Goal: Transaction & Acquisition: Purchase product/service

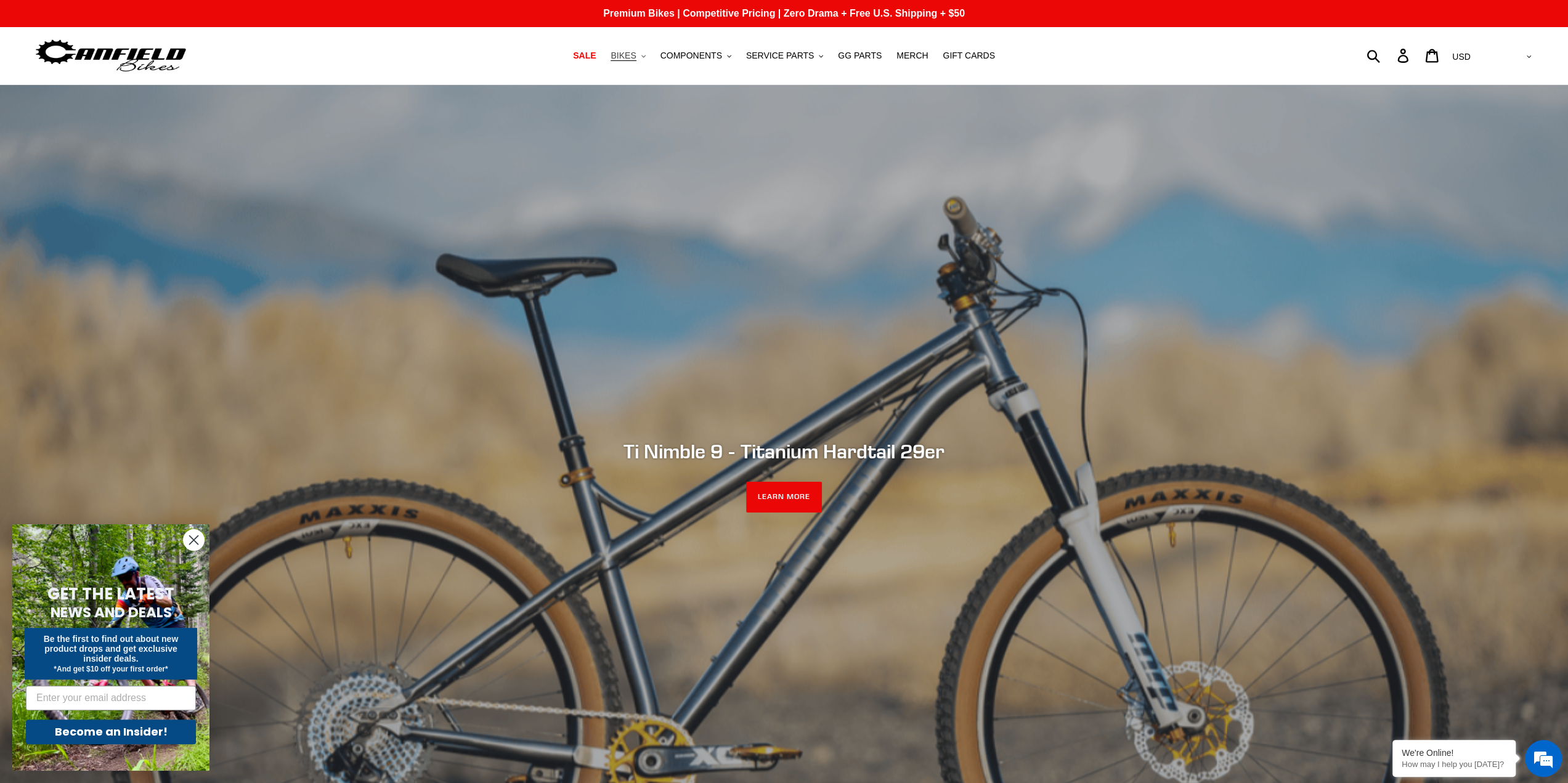
click at [636, 55] on span "BIKES" at bounding box center [623, 55] width 25 height 10
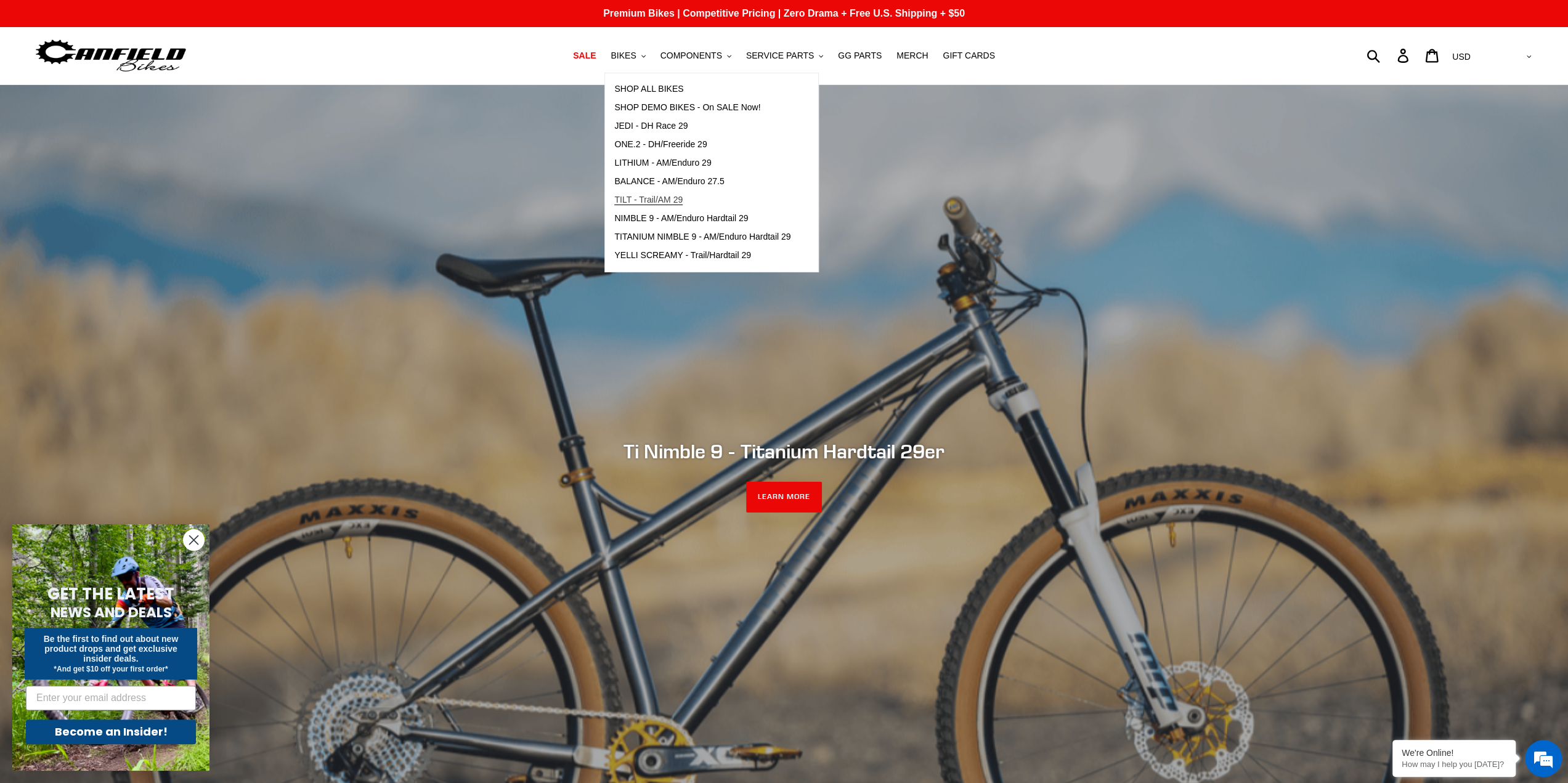
click at [664, 204] on span "TILT - Trail/AM 29" at bounding box center [648, 200] width 68 height 10
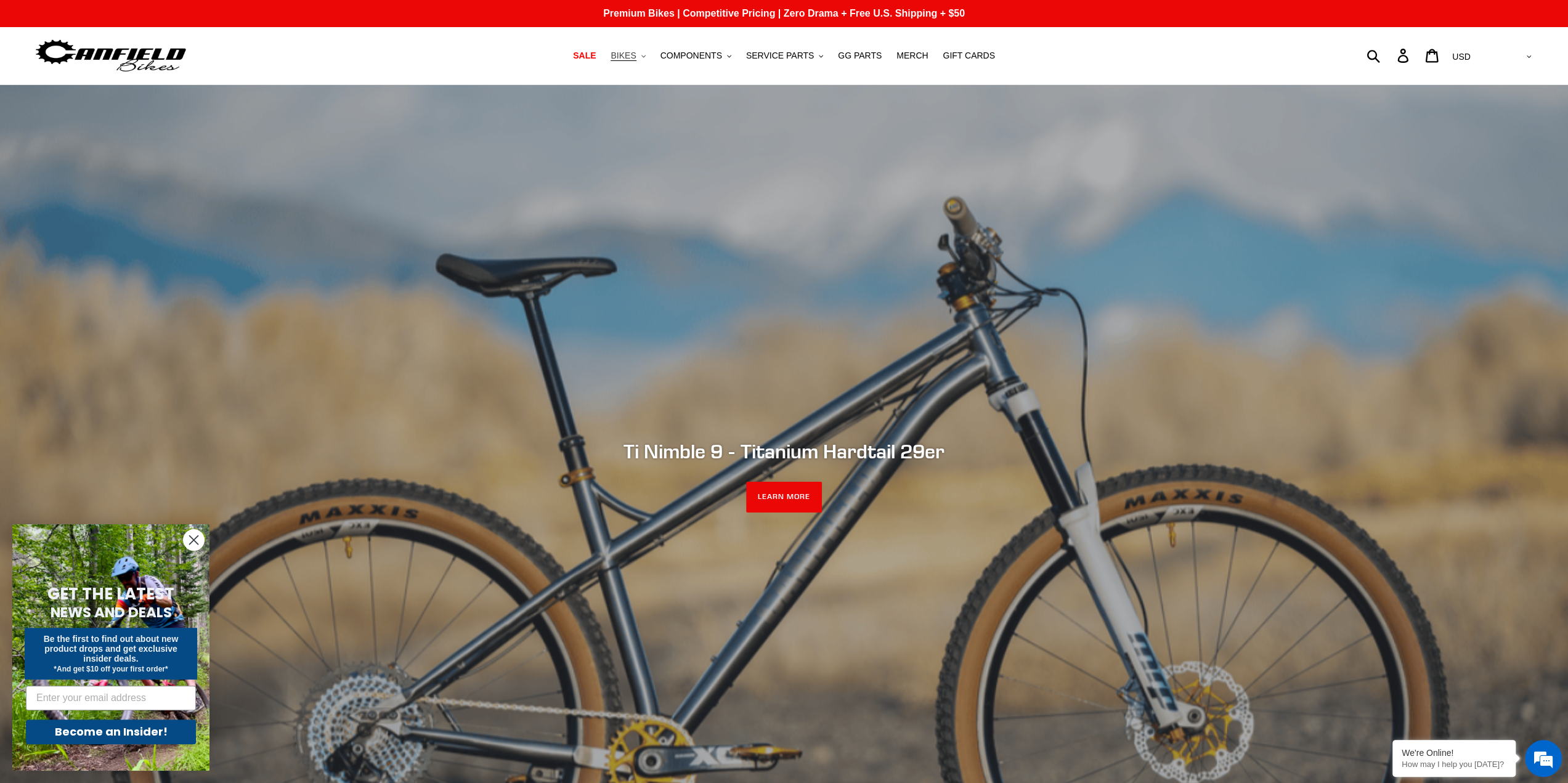
click at [636, 52] on span "BIKES" at bounding box center [623, 55] width 25 height 10
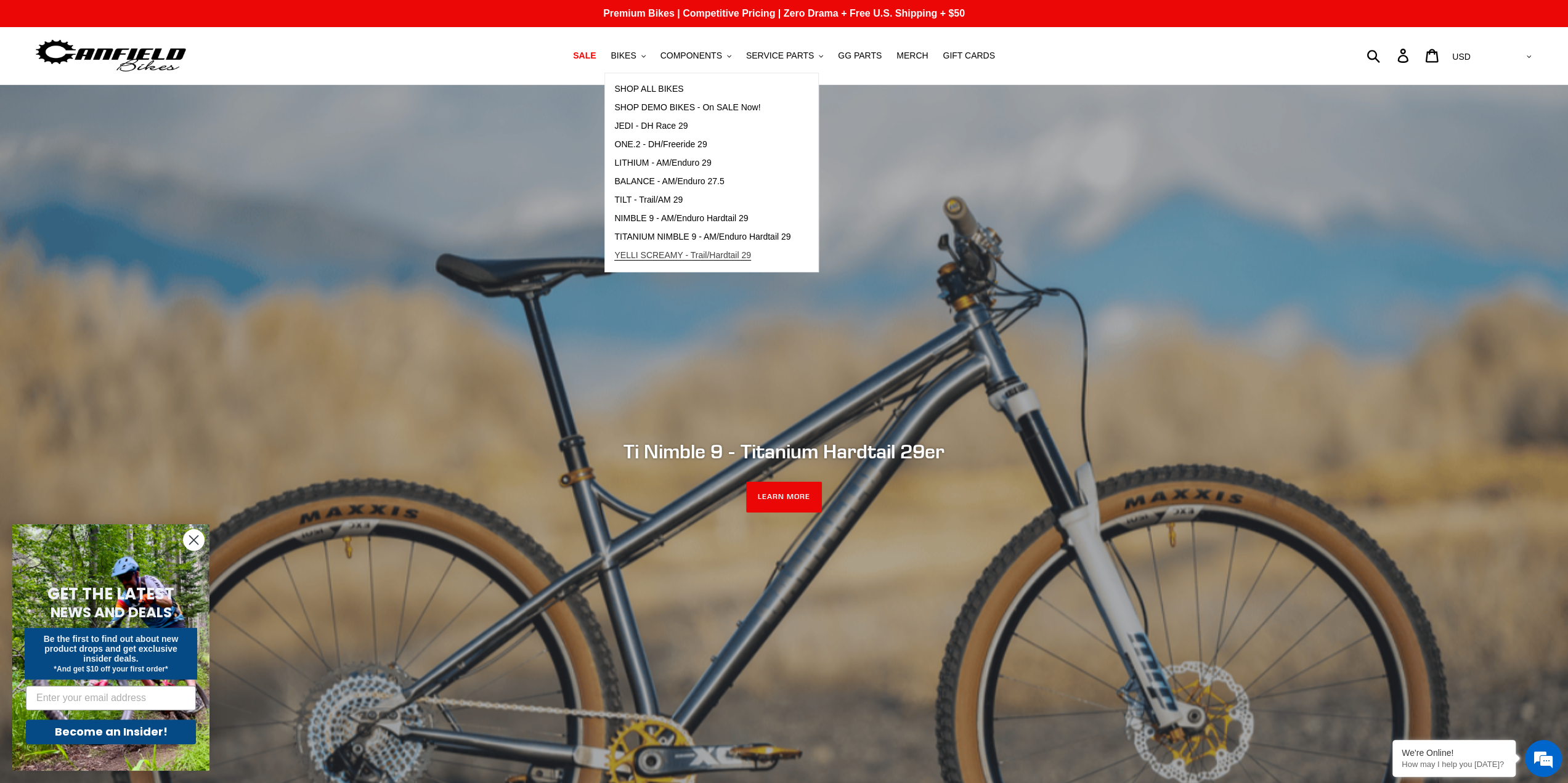
click at [709, 254] on span "YELLI SCREAMY - Trail/Hardtail 29" at bounding box center [683, 255] width 137 height 10
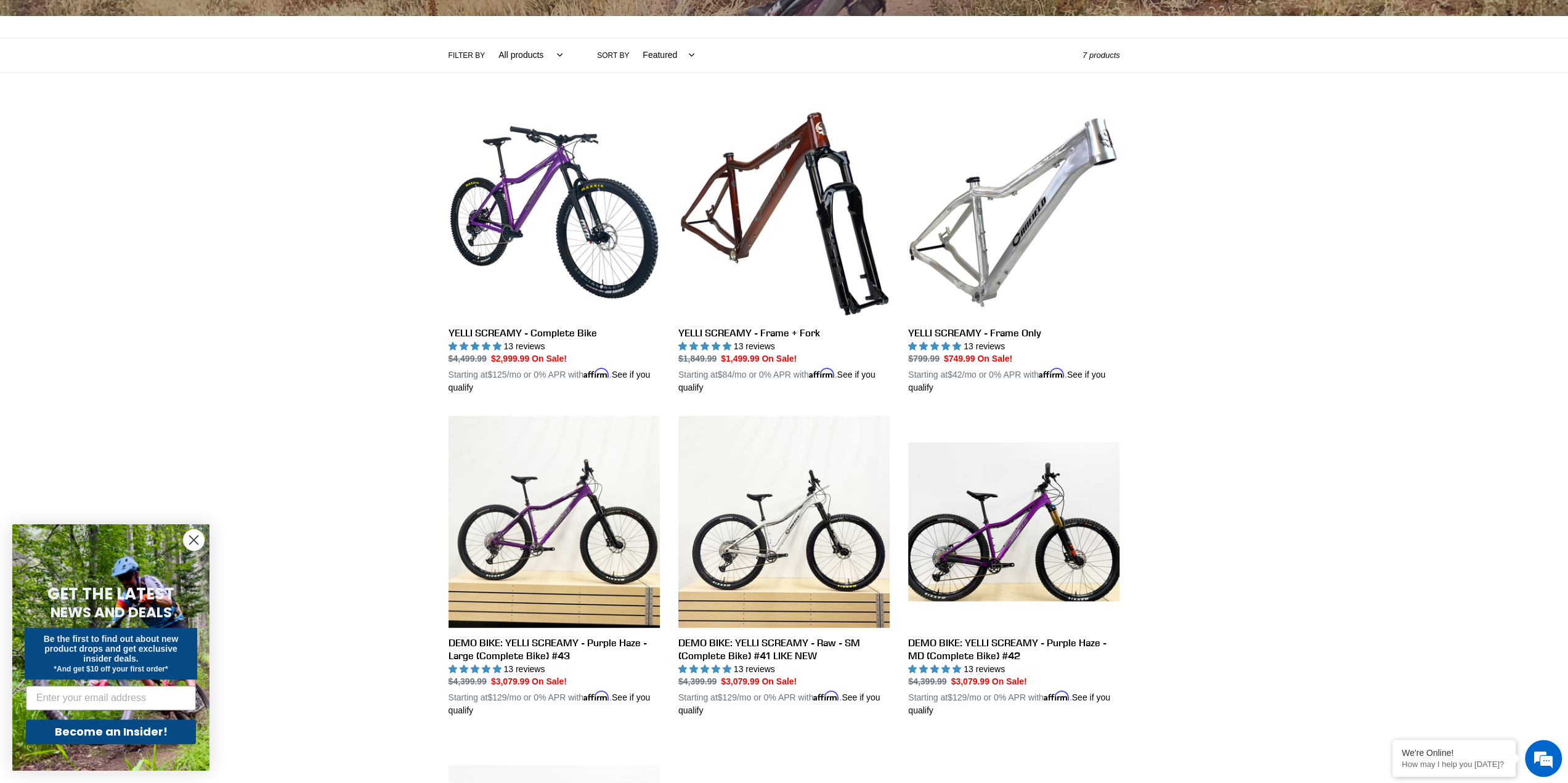
scroll to position [164, 0]
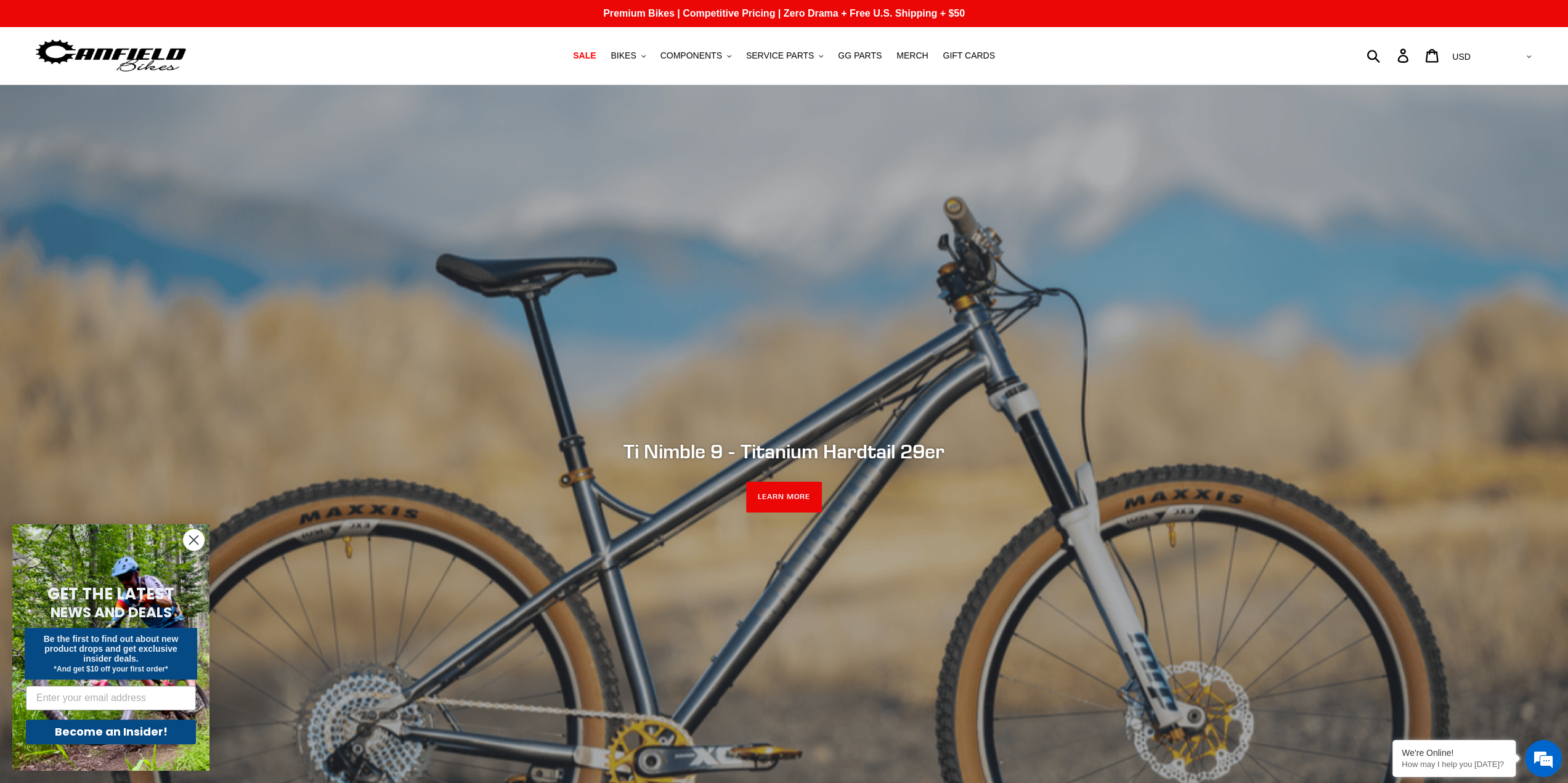
click at [799, 454] on h2 "Ti Nimble 9 - Titanium Hardtail 29er" at bounding box center [784, 451] width 672 height 23
click at [796, 503] on link "LEARN MORE" at bounding box center [784, 497] width 76 height 31
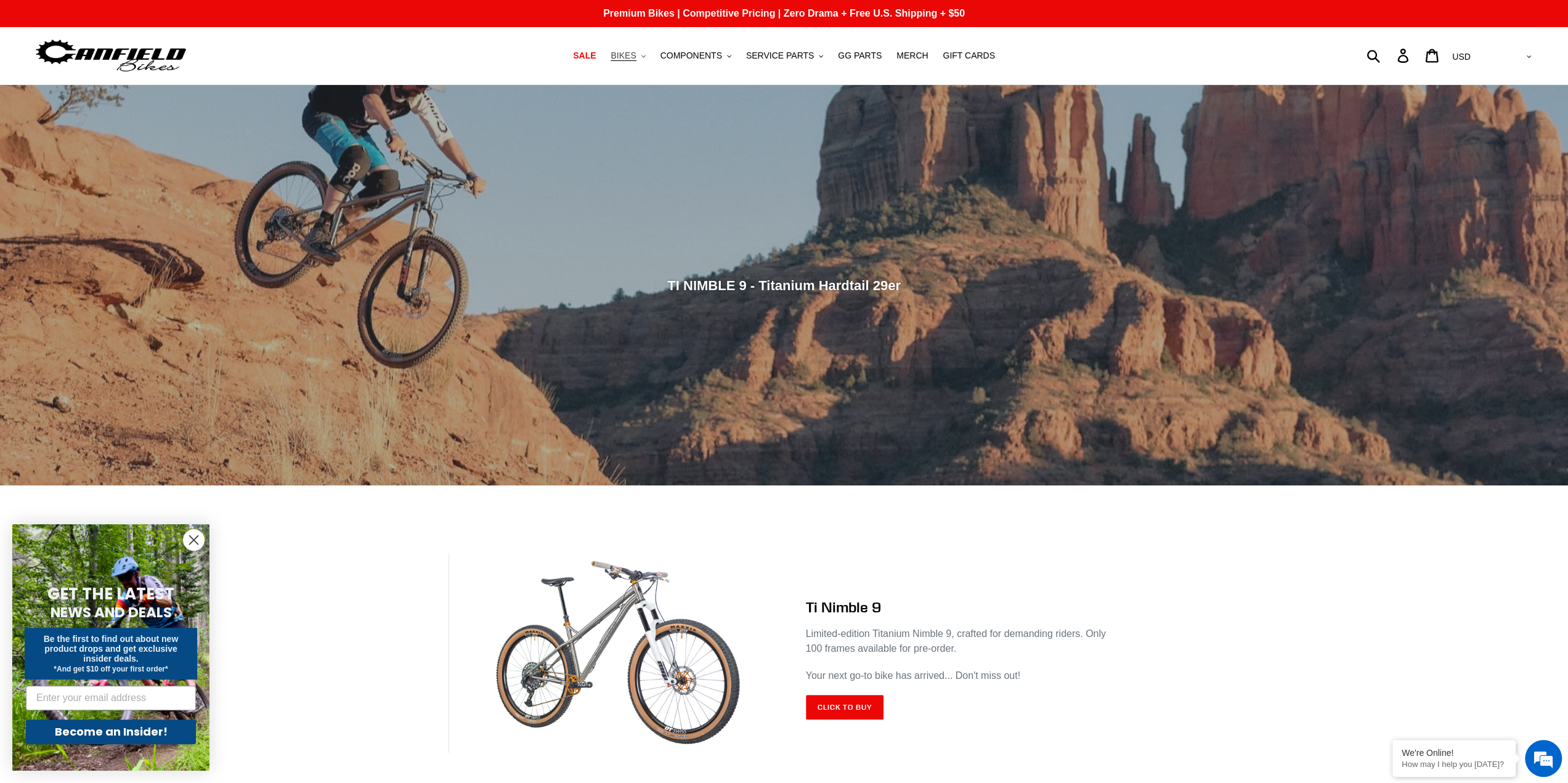
click at [636, 56] on span "BIKES" at bounding box center [623, 55] width 25 height 10
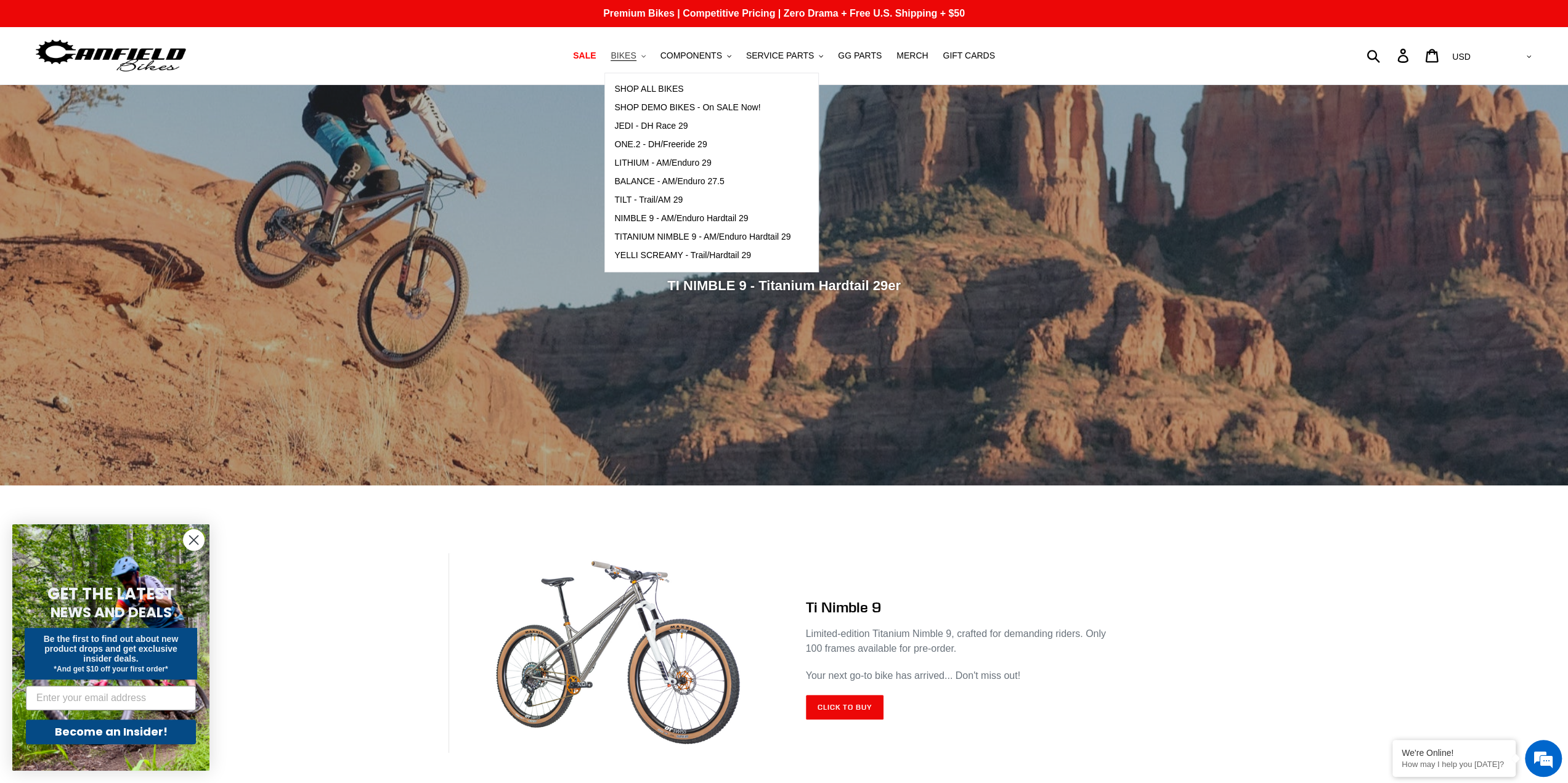
scroll to position [164, 0]
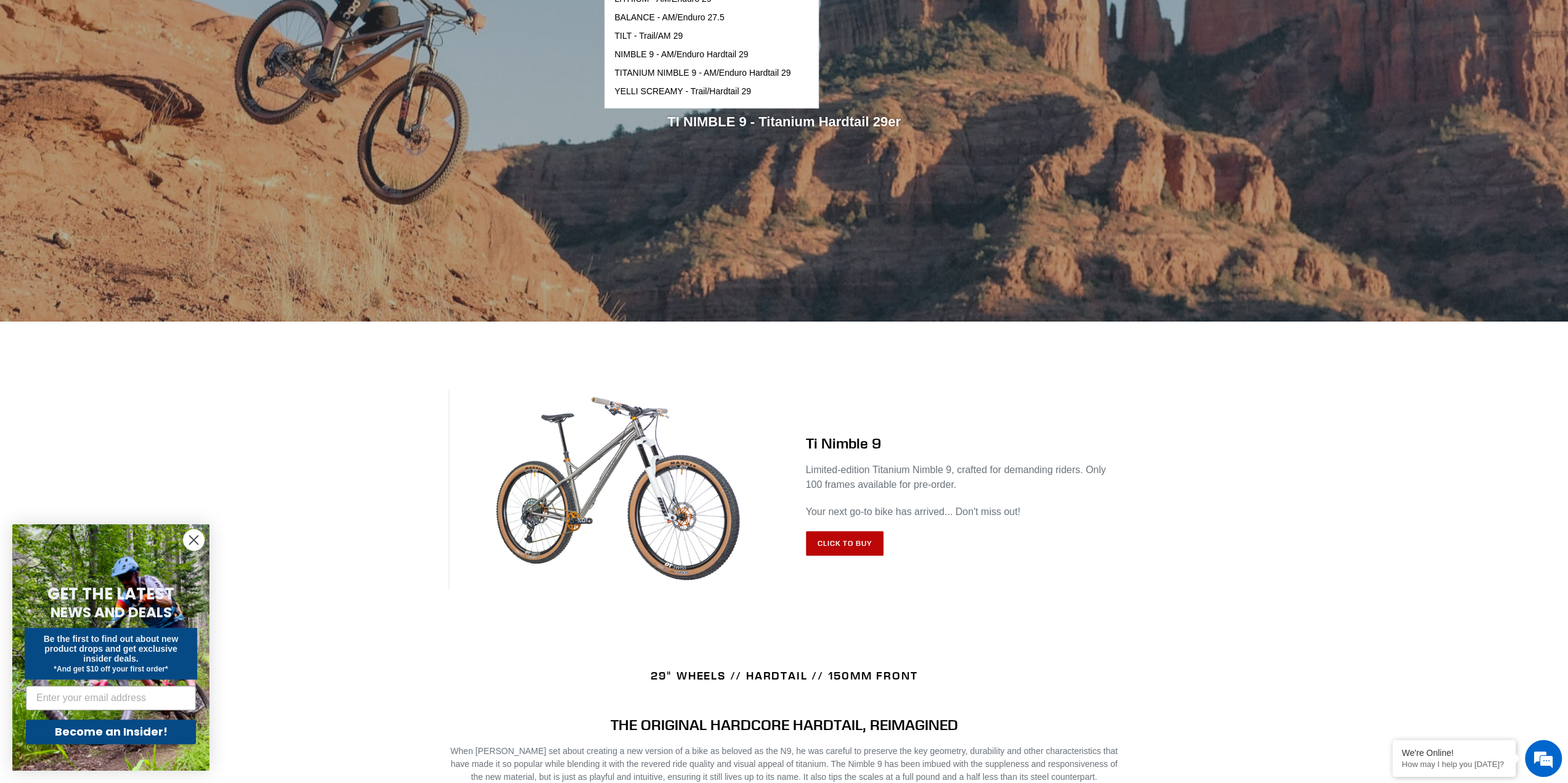
click at [837, 542] on link "Click to Buy" at bounding box center [845, 544] width 79 height 25
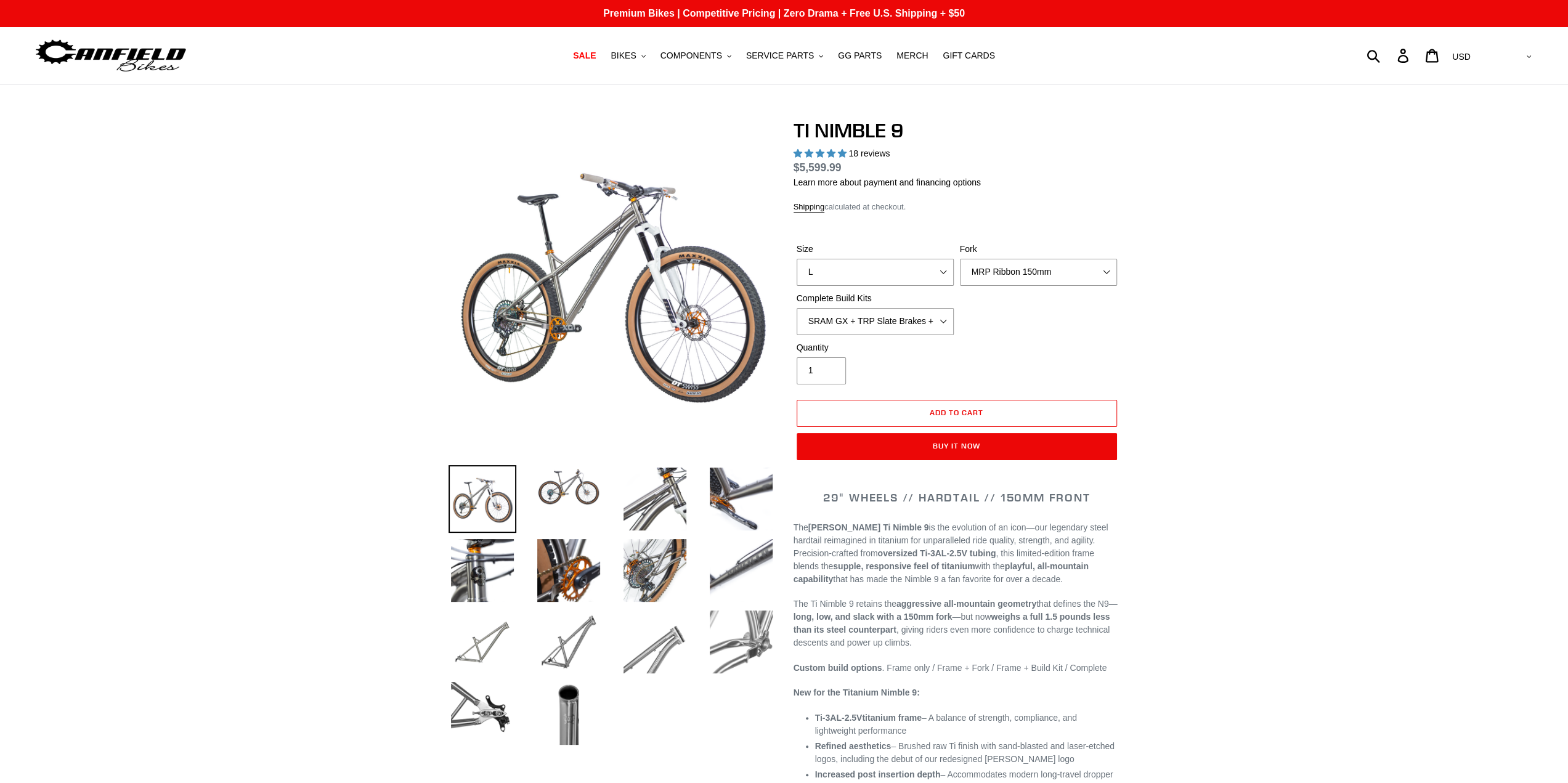
select select "highest-rating"
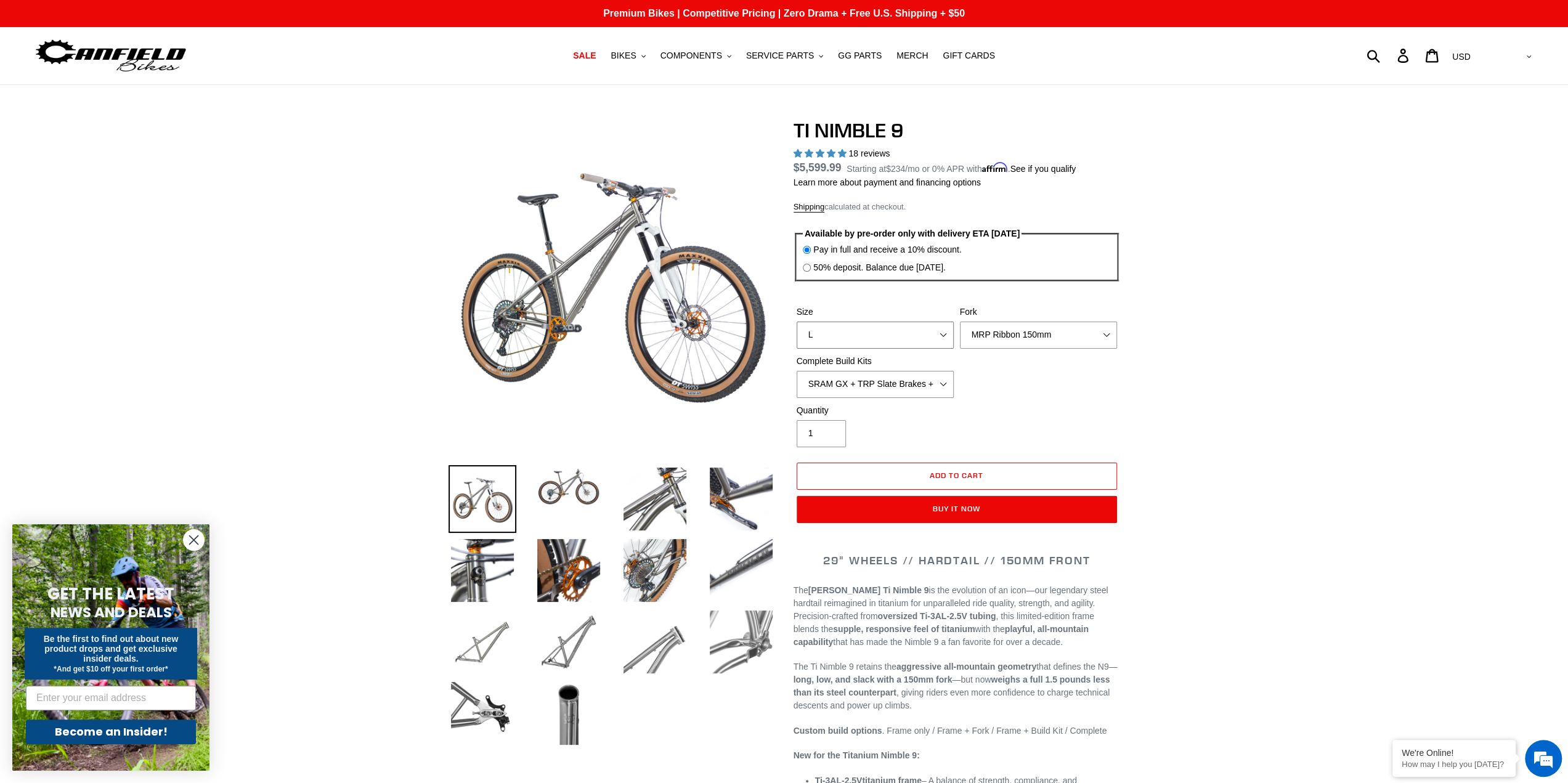
click at [941, 337] on select "S M L XL / XXL (Specify at checkout)" at bounding box center [875, 334] width 157 height 27
select select "M"
click at [797, 321] on select "S M L XL / XXL (Specify at checkout)" at bounding box center [875, 334] width 157 height 27
click at [943, 381] on select "SRAM GX + TRP Slate Brakes + Rotors + e13 LG-1 Wheels SHIMANO XT + SHIMANO brak…" at bounding box center [875, 384] width 157 height 27
click at [797, 371] on select "SRAM GX + TRP Slate Brakes + Rotors + e13 LG-1 Wheels SHIMANO XT + SHIMANO brak…" at bounding box center [875, 384] width 157 height 27
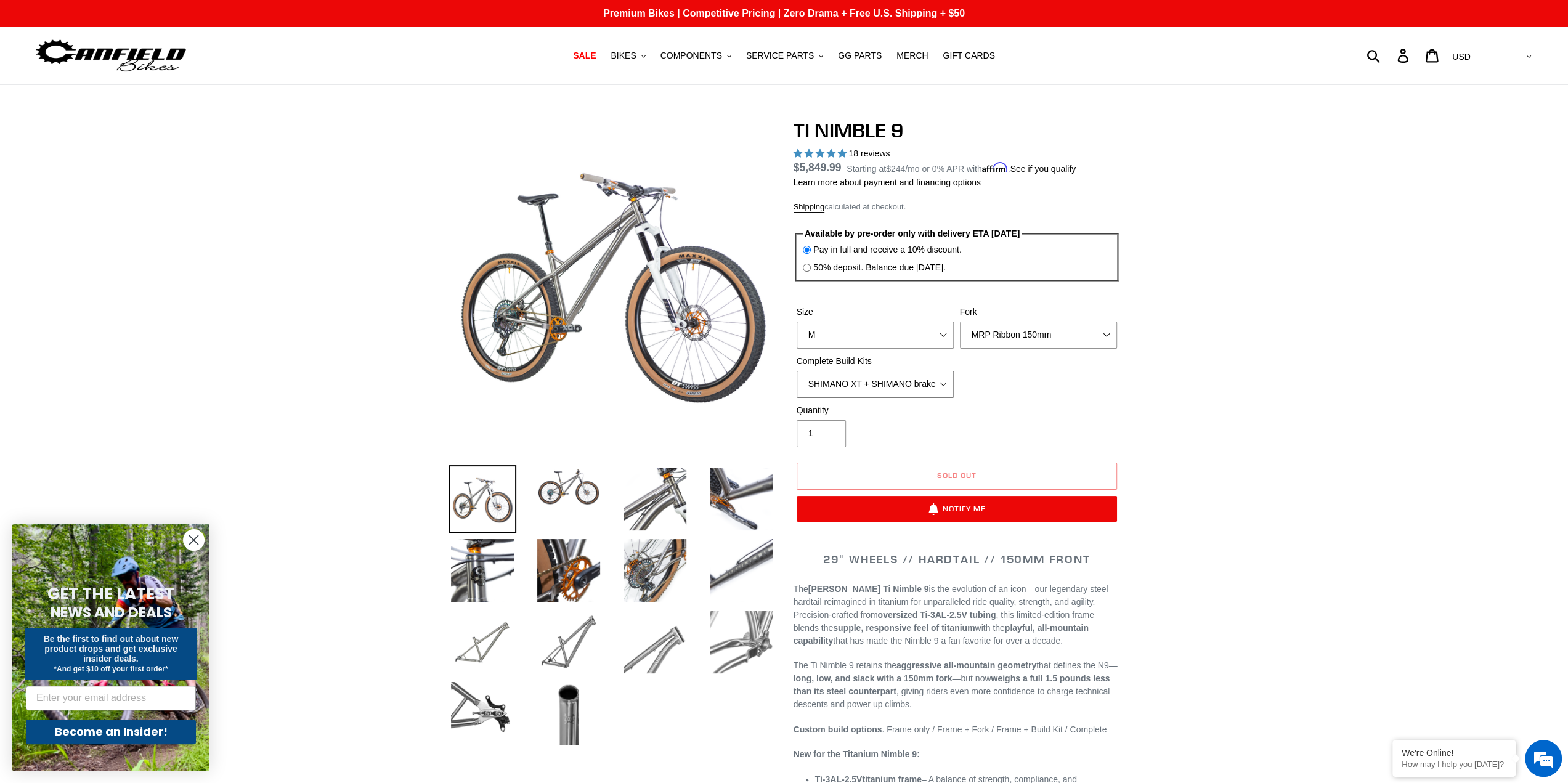
click at [938, 386] on select "SRAM GX + TRP Slate Brakes + Rotors + e13 LG-1 Wheels SHIMANO XT + SHIMANO brak…" at bounding box center [875, 384] width 157 height 27
click at [797, 371] on select "SRAM GX + TRP Slate Brakes + Rotors + e13 LG-1 Wheels SHIMANO XT + SHIMANO brak…" at bounding box center [875, 384] width 157 height 27
click at [934, 380] on select "SRAM GX + TRP Slate Brakes + Rotors + e13 LG-1 Wheels SHIMANO XT + SHIMANO brak…" at bounding box center [875, 384] width 157 height 27
click at [797, 371] on select "SRAM GX + TRP Slate Brakes + Rotors + e13 LG-1 Wheels SHIMANO XT + SHIMANO brak…" at bounding box center [875, 384] width 157 height 27
click at [943, 384] on select "SRAM GX + TRP Slate Brakes + Rotors + e13 LG-1 Wheels SHIMANO XT + SHIMANO brak…" at bounding box center [875, 384] width 157 height 27
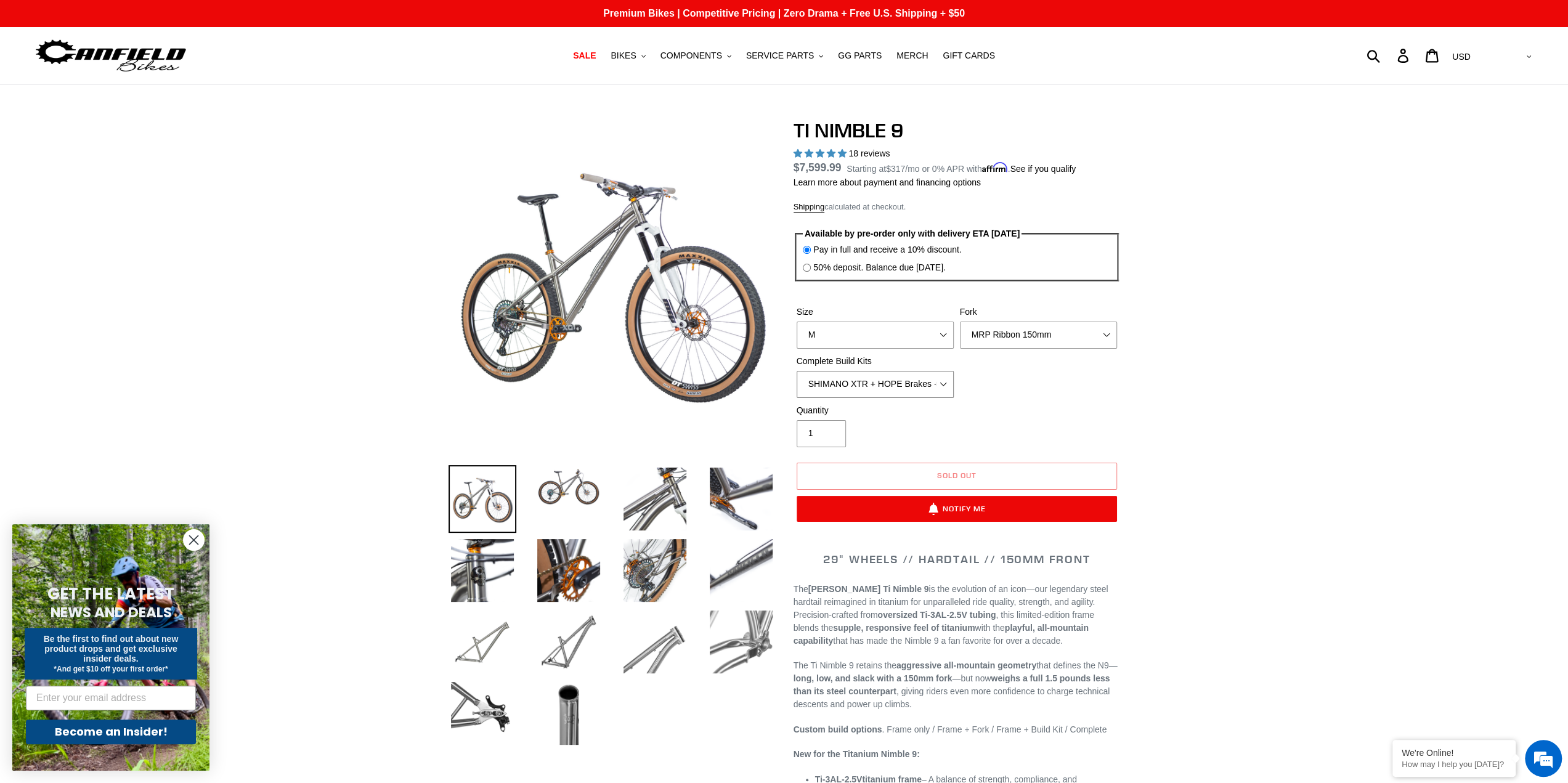
select select "SHIMANO XT + SHIMANO brakes + Rotors + e13 LG-1 Wheels"
click at [797, 371] on select "SRAM GX + TRP Slate Brakes + Rotors + e13 LG-1 Wheels SHIMANO XT + SHIMANO brak…" at bounding box center [875, 384] width 157 height 27
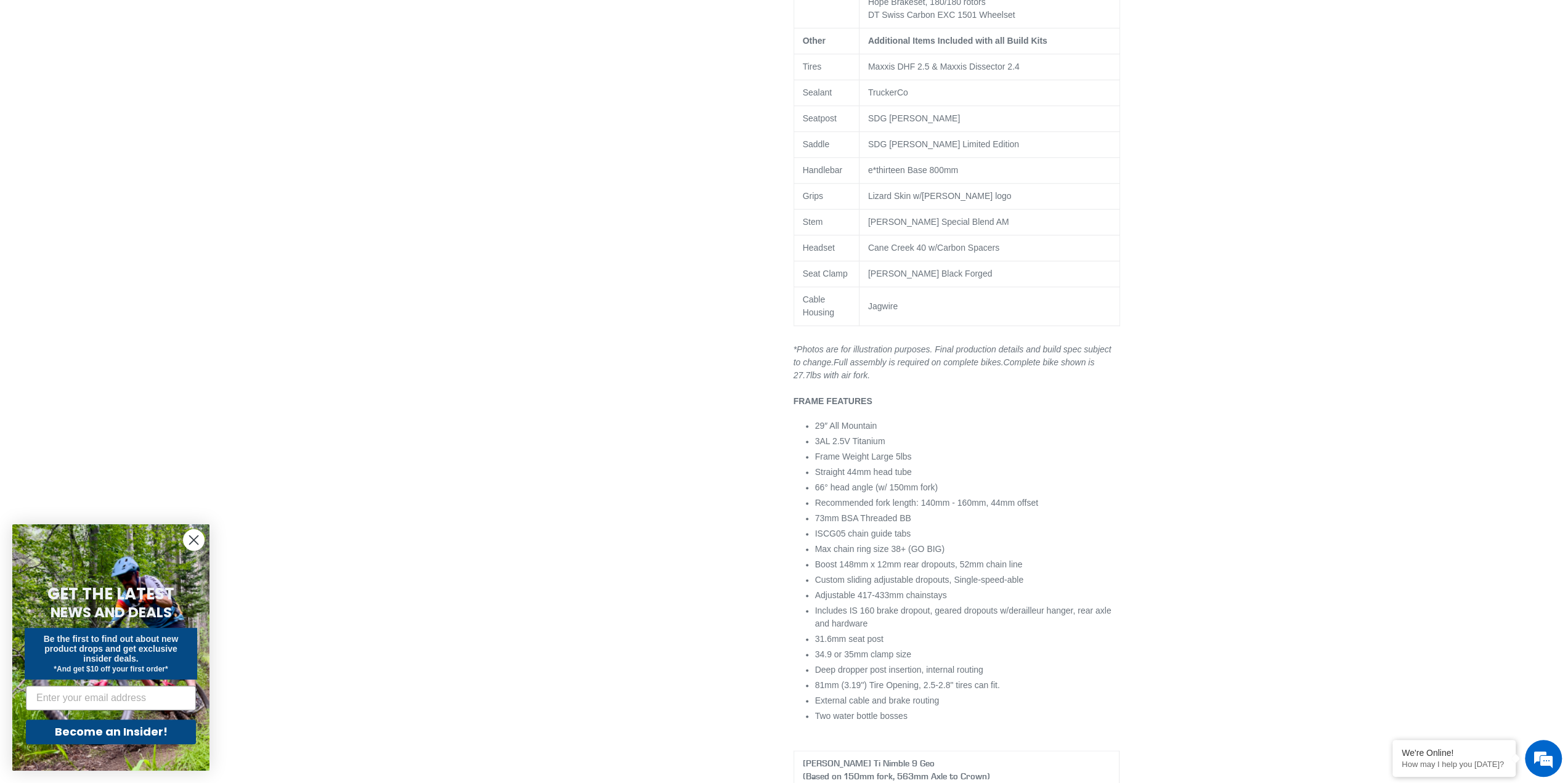
scroll to position [1150, 0]
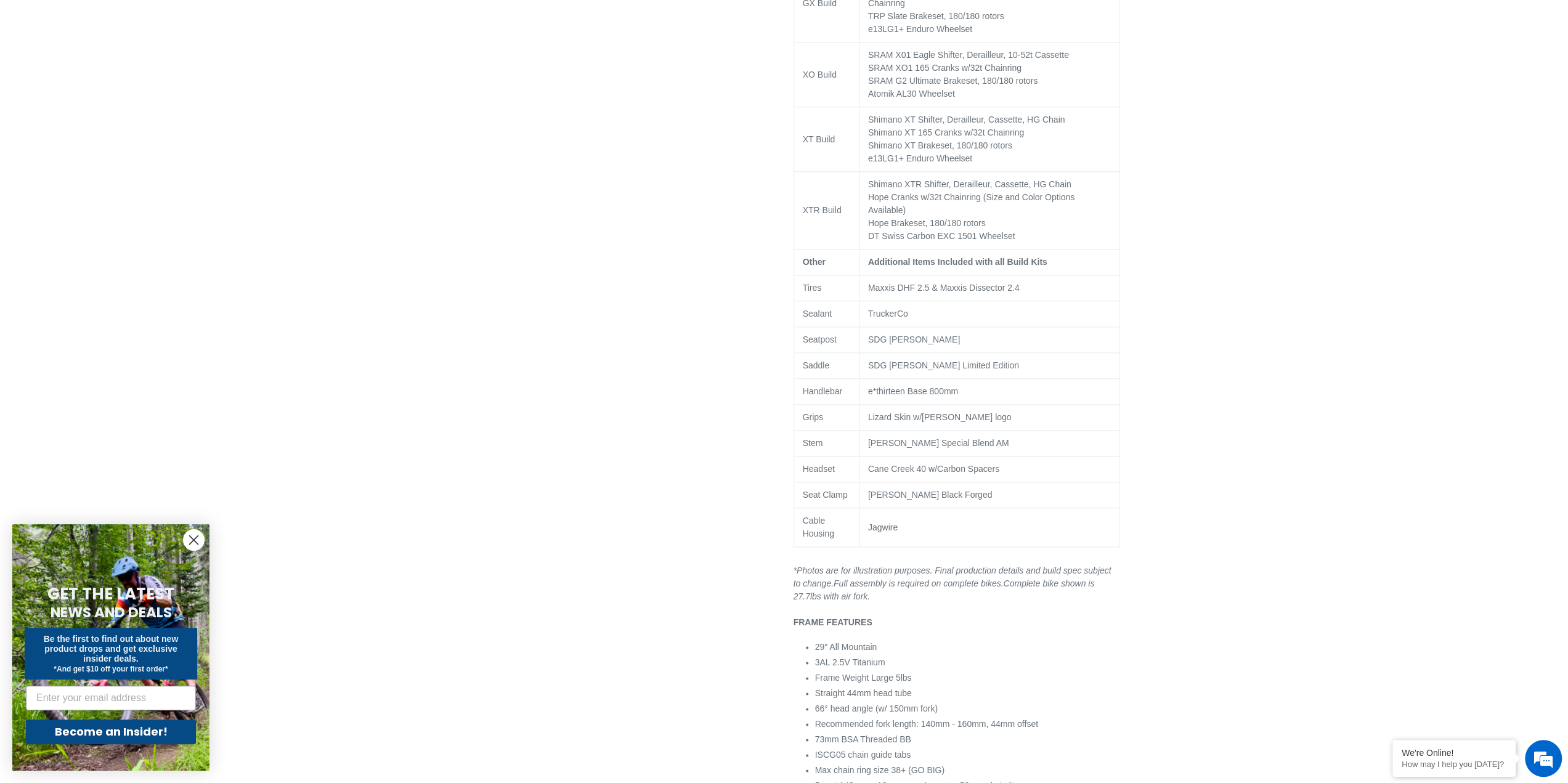
click at [193, 542] on circle "Close dialog" at bounding box center [194, 540] width 20 height 20
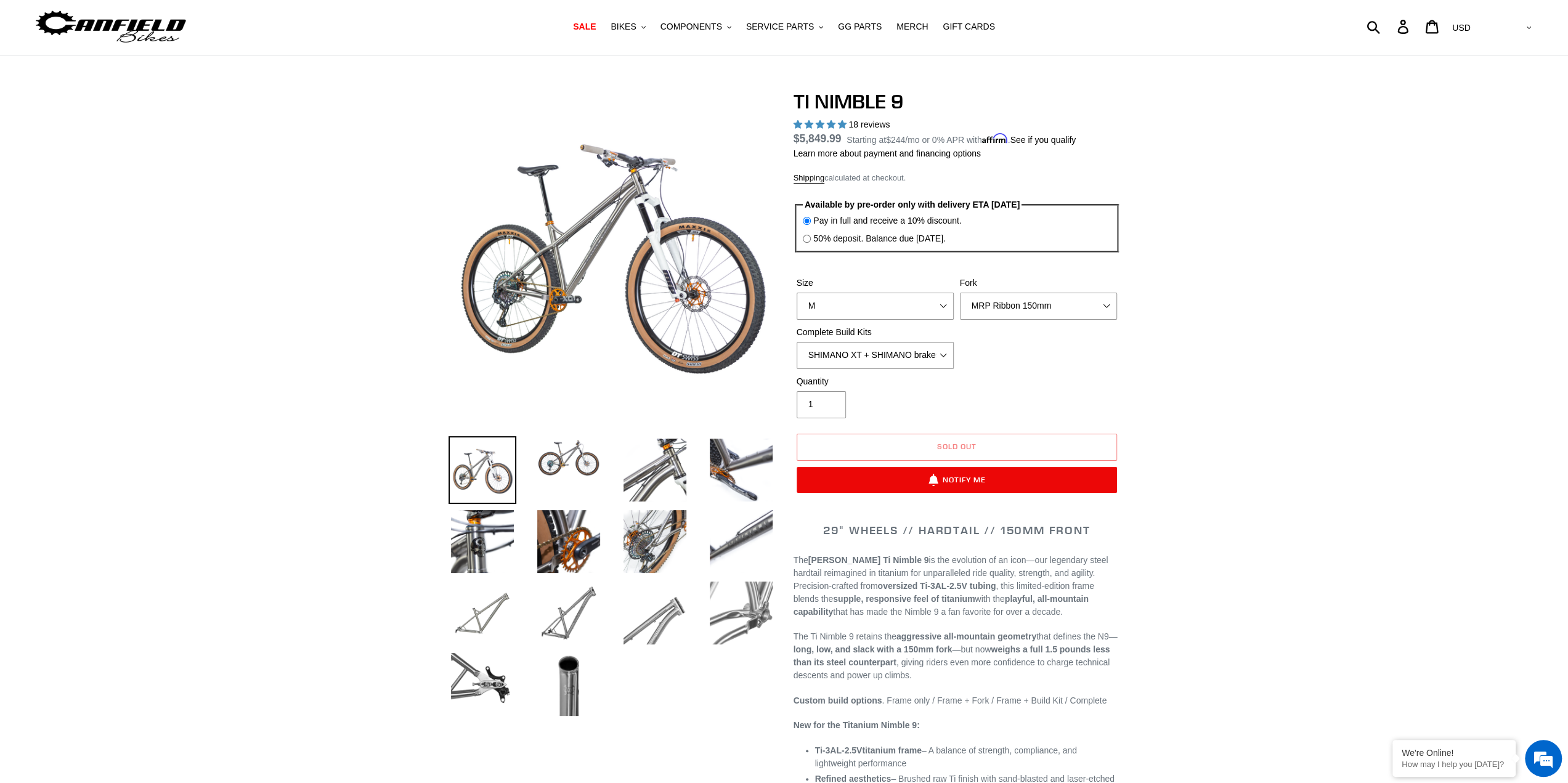
scroll to position [0, 0]
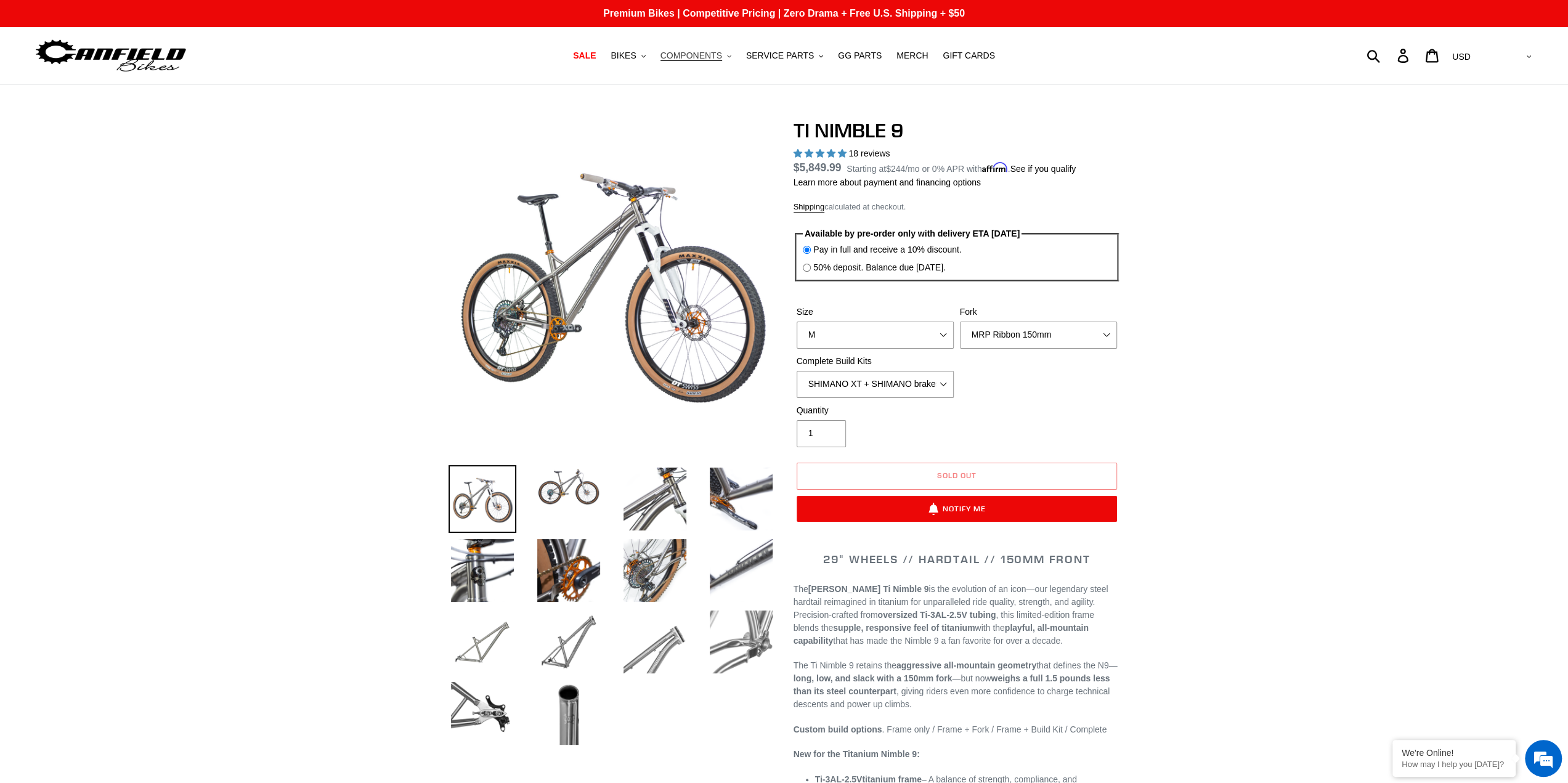
click at [711, 59] on span "COMPONENTS" at bounding box center [691, 55] width 62 height 10
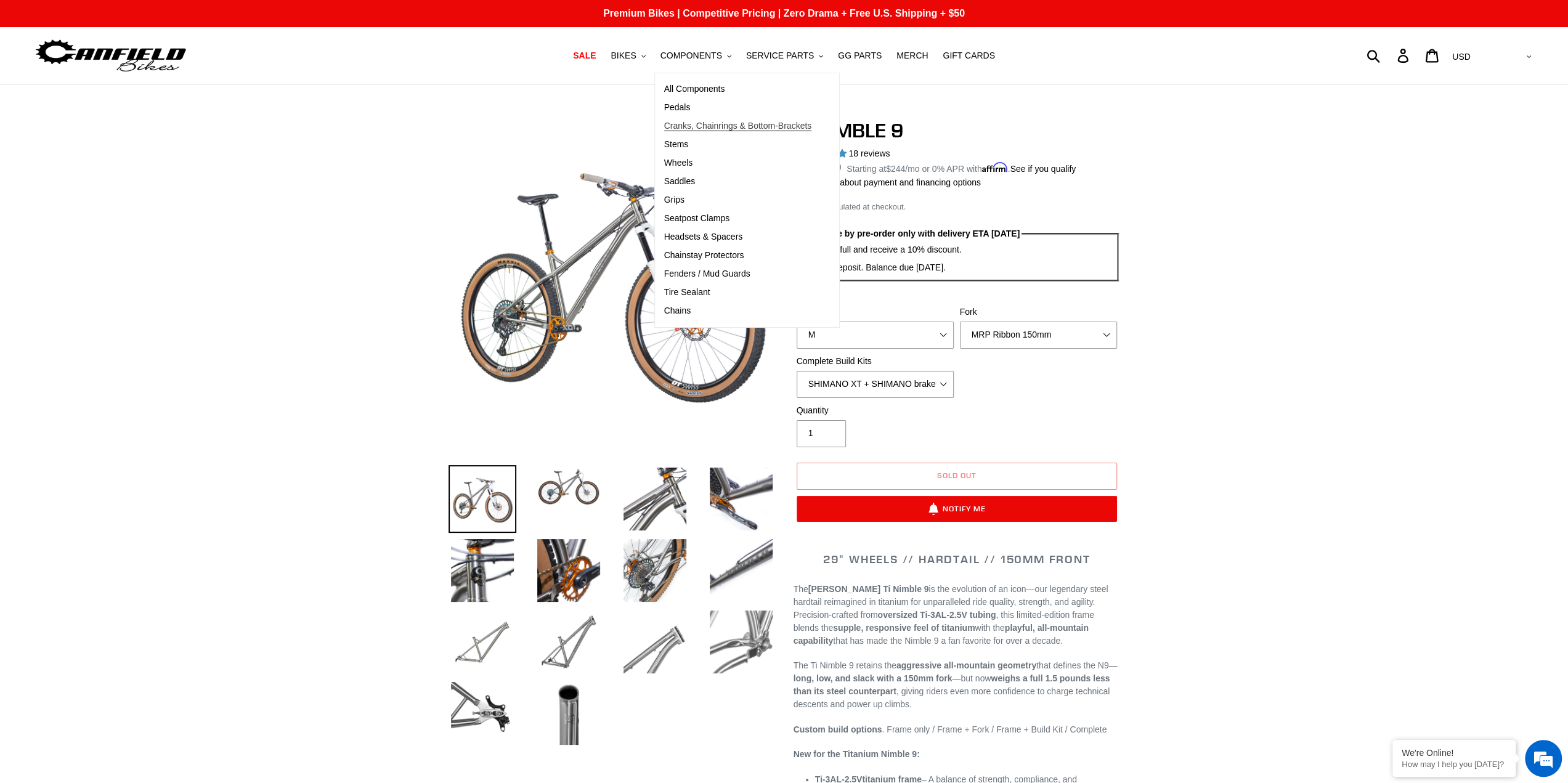
click at [702, 126] on span "Cranks, Chainrings & Bottom-Brackets" at bounding box center [738, 126] width 148 height 10
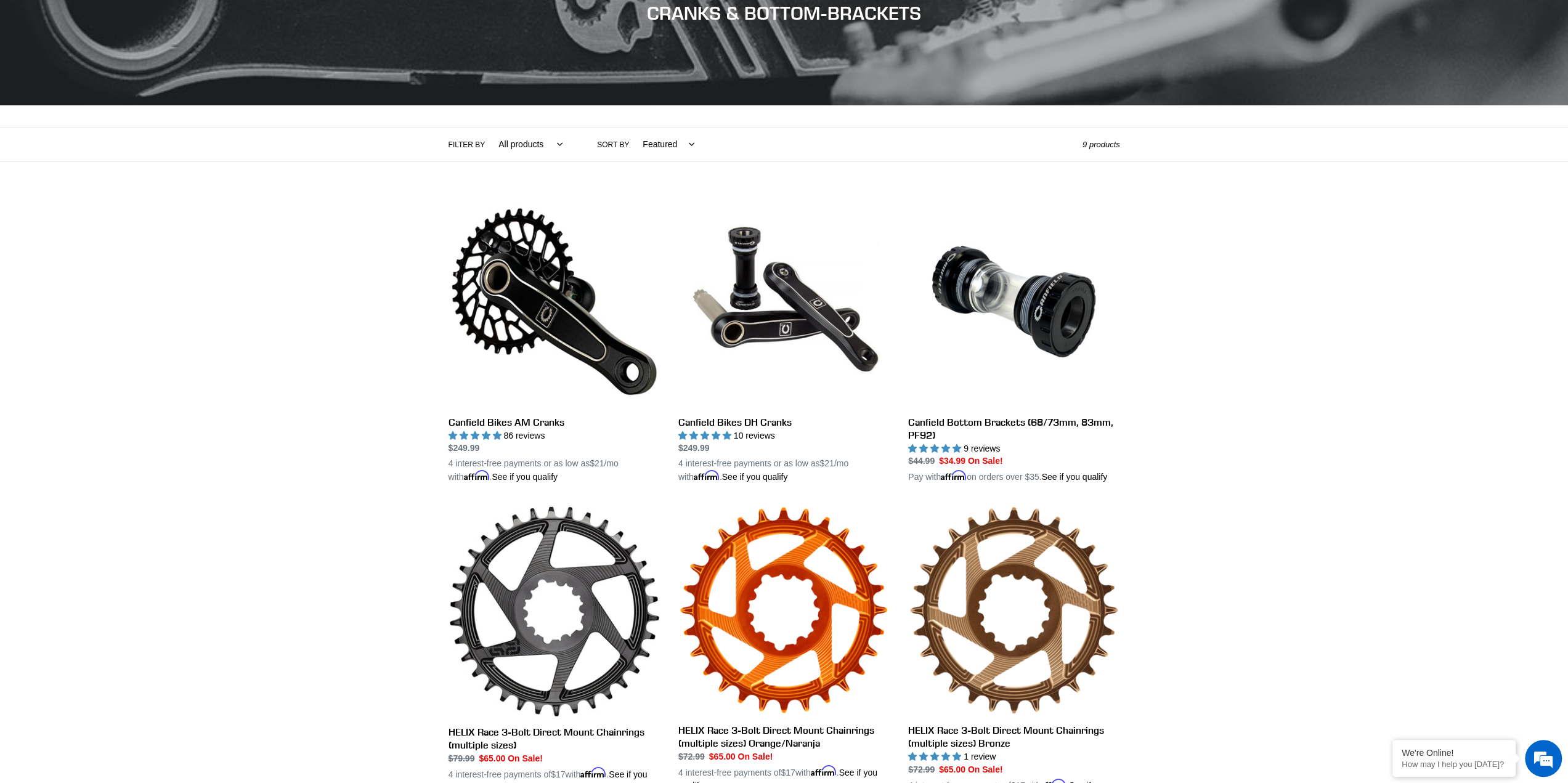
scroll to position [164, 0]
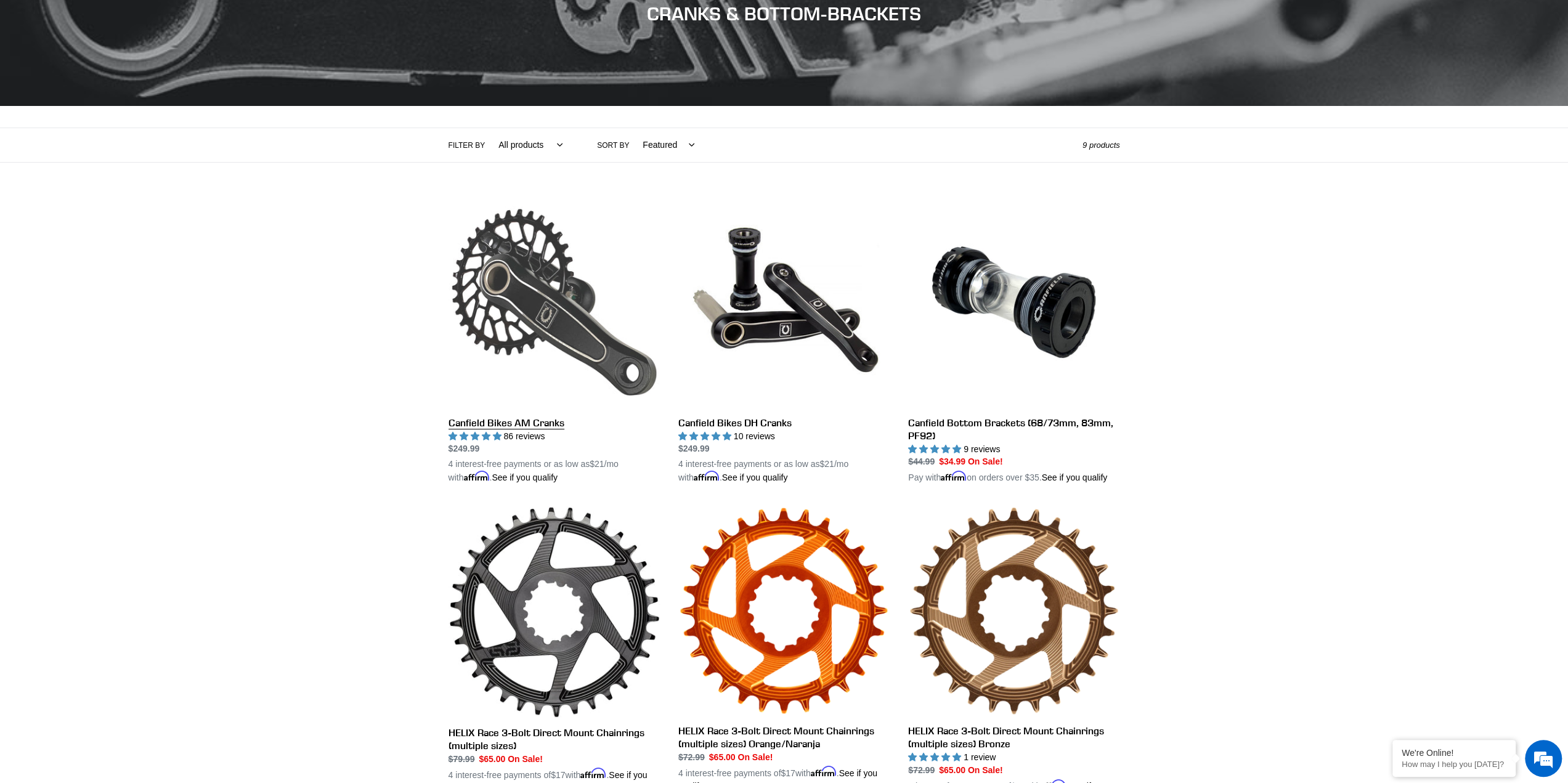
click at [520, 320] on link "Canfield Bikes AM Cranks" at bounding box center [554, 340] width 212 height 289
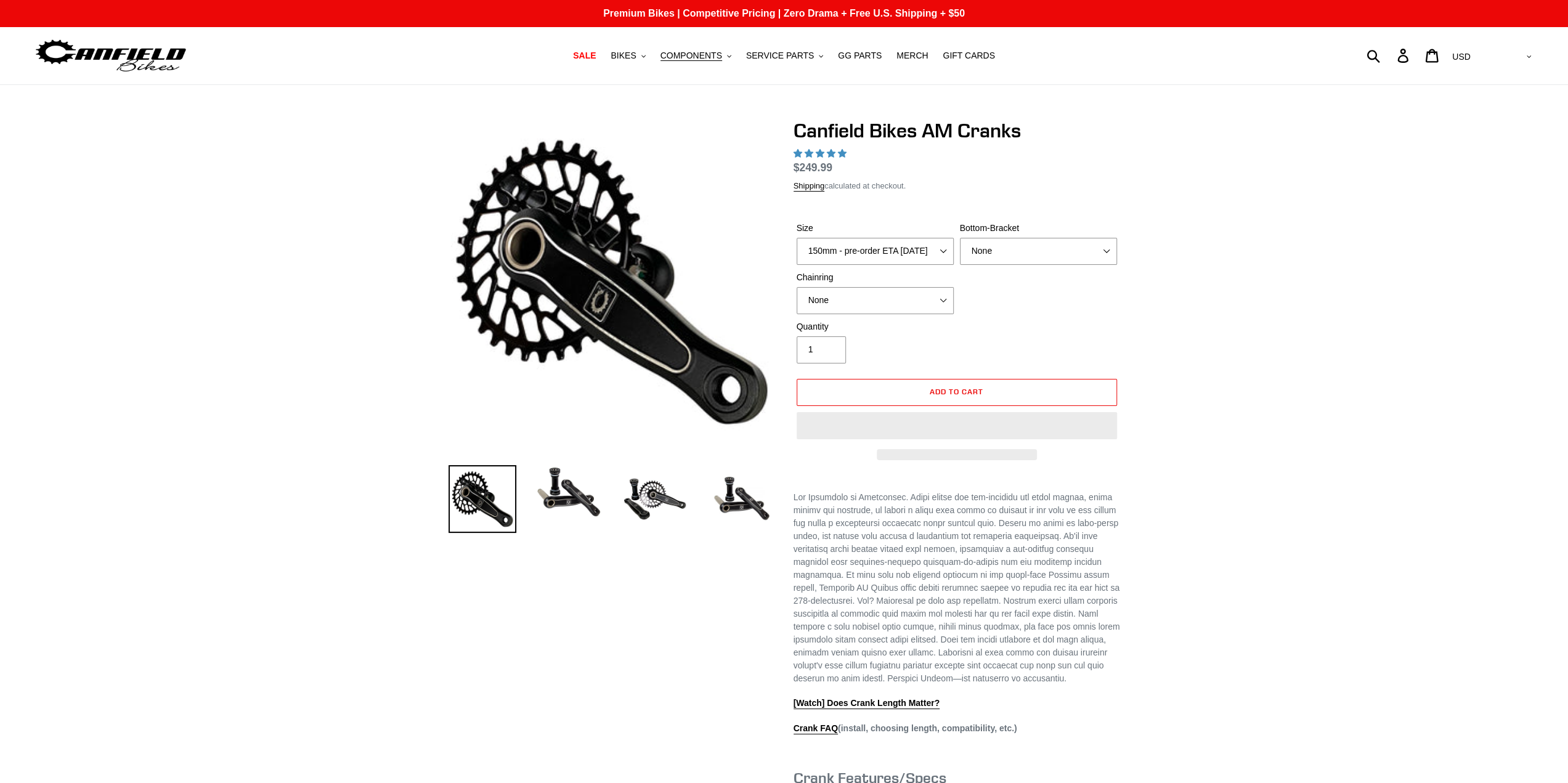
select select "highest-rating"
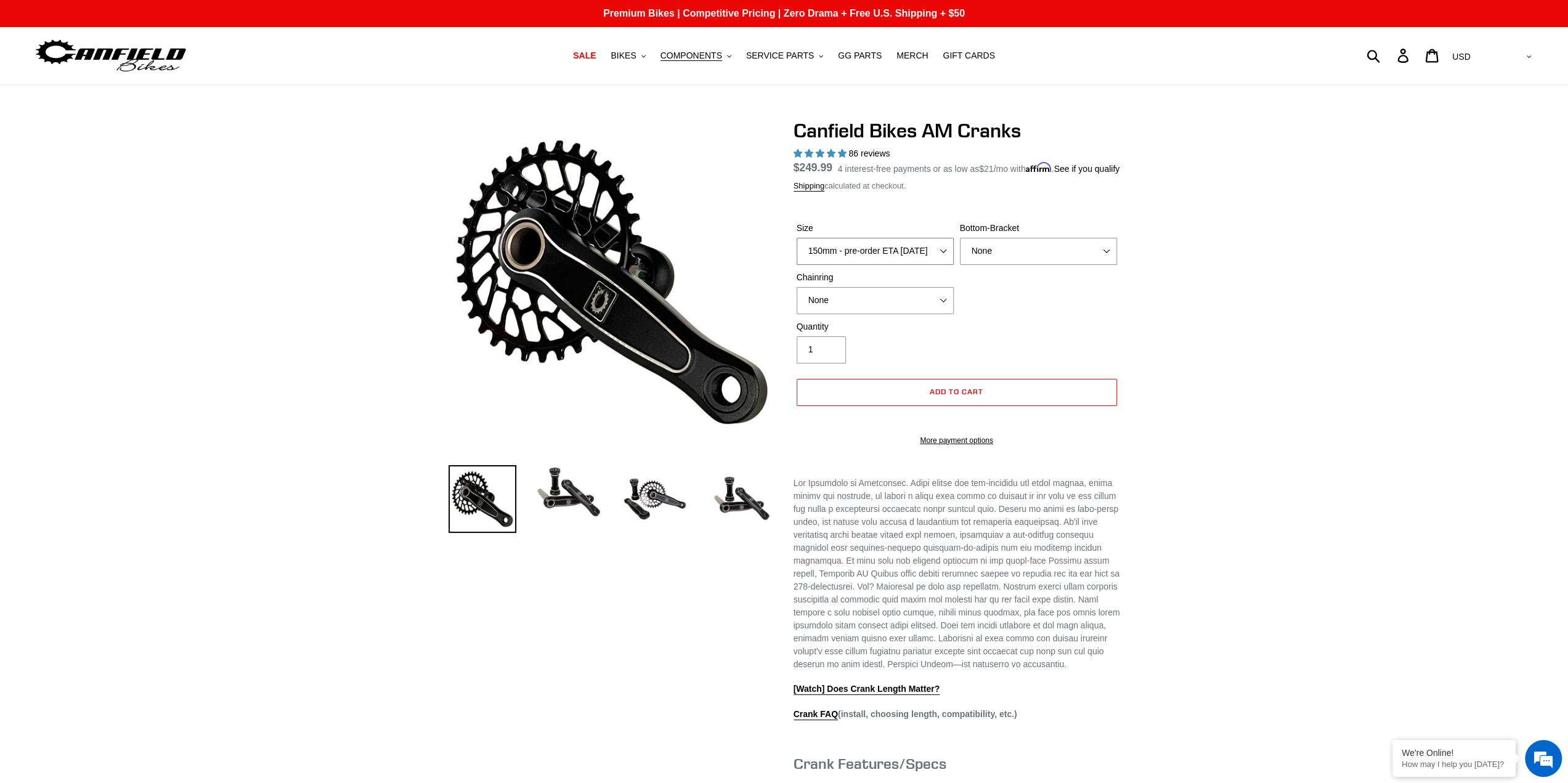
click at [948, 265] on select "150mm - pre-order ETA [DATE] 155mm - pre-order ETA [DATE] 160mm - pre-order ETA…" at bounding box center [875, 251] width 157 height 27
click at [797, 252] on select "150mm - pre-order ETA [DATE] 155mm - pre-order ETA [DATE] 160mm - pre-order ETA…" at bounding box center [875, 251] width 157 height 27
click at [917, 265] on select "150mm - pre-order ETA [DATE] 155mm - pre-order ETA [DATE] 160mm - pre-order ETA…" at bounding box center [875, 251] width 157 height 27
select select "170mm"
click at [797, 252] on select "150mm - pre-order ETA [DATE] 155mm - pre-order ETA [DATE] 160mm - pre-order ETA…" at bounding box center [875, 251] width 157 height 27
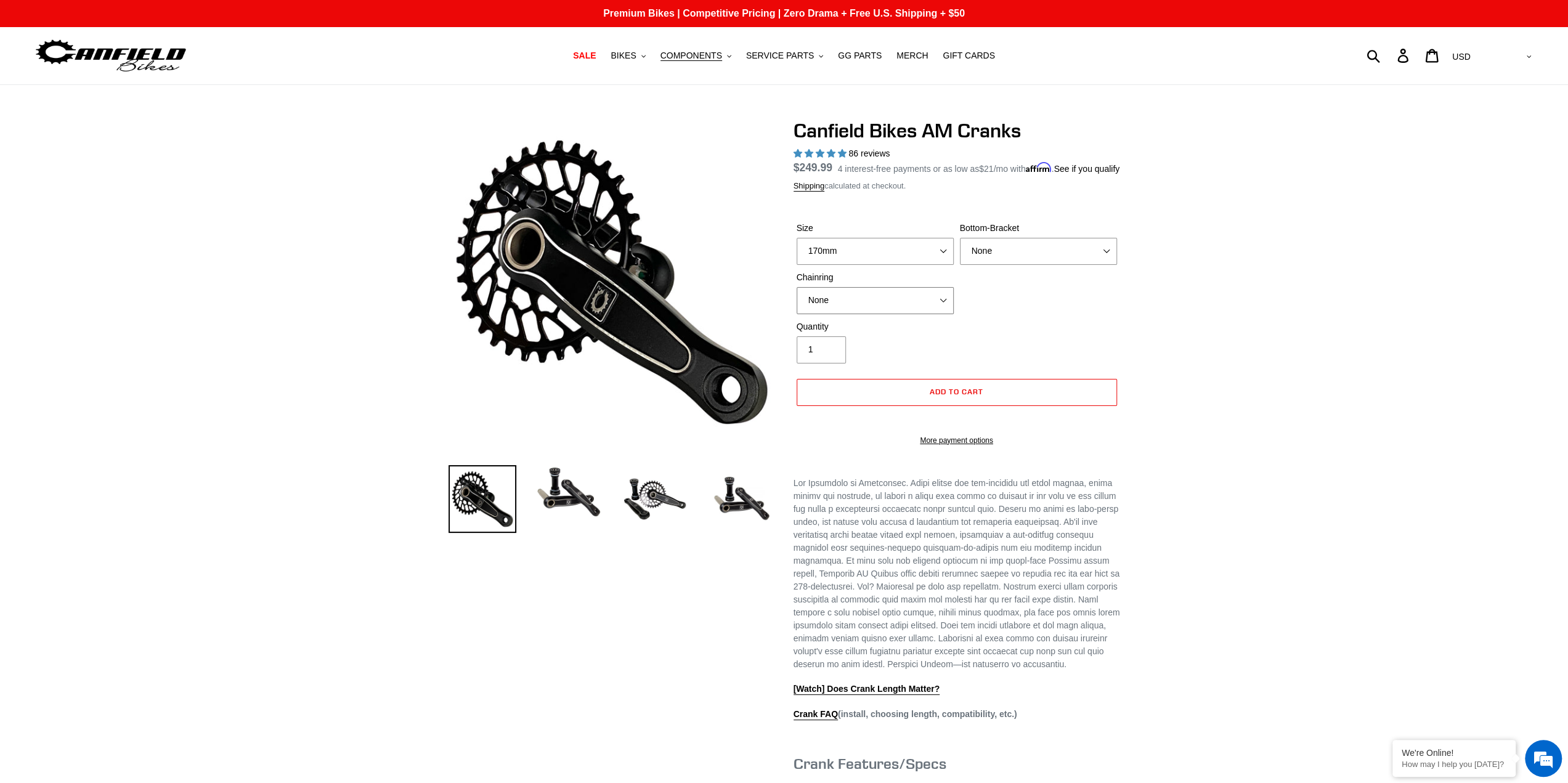
click at [921, 313] on select "None 30t Round (Boost 148) 30t Oval (Boost 148) 32t Round (Boost 148) 32t Oval …" at bounding box center [875, 300] width 157 height 27
select select "30t Oval (Boost 148)"
click at [797, 301] on select "None 30t Round (Boost 148) 30t Oval (Boost 148) 32t Round (Boost 148) 32t Oval …" at bounding box center [875, 300] width 157 height 27
click at [994, 263] on select "None BSA Threaded 68/73mm Press Fit PF92" at bounding box center [1038, 251] width 157 height 27
click at [1101, 265] on select "None BSA Threaded 68/73mm Press Fit PF92" at bounding box center [1038, 251] width 157 height 27
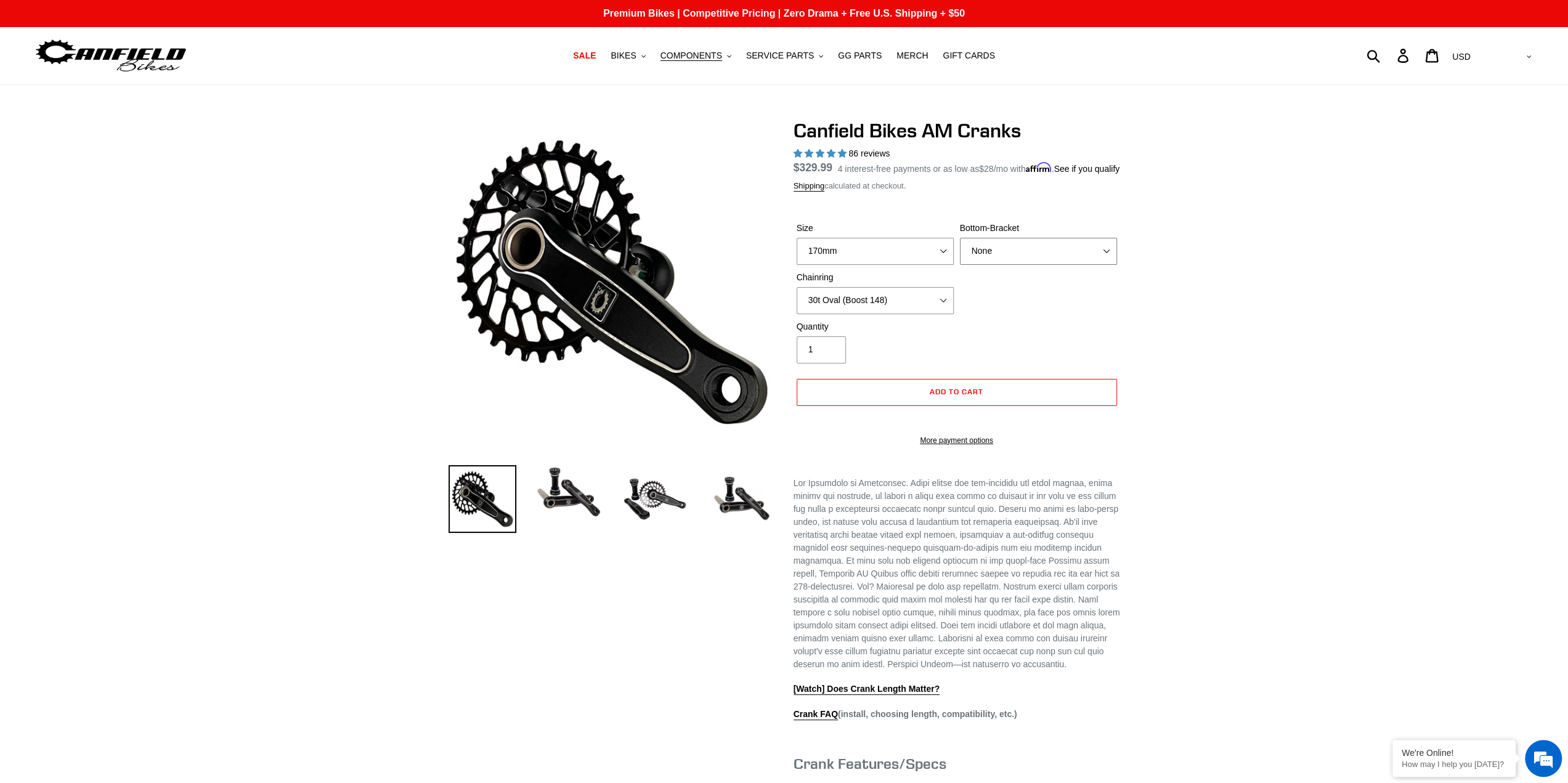
click at [1113, 261] on select "None BSA Threaded 68/73mm Press Fit PF92" at bounding box center [1038, 251] width 157 height 27
select select "Press Fit PF92"
click at [960, 252] on select "None BSA Threaded 68/73mm Press Fit PF92" at bounding box center [1038, 251] width 157 height 27
click at [1290, 246] on div "Previous slide" at bounding box center [784, 589] width 1568 height 939
click at [1365, 276] on div "Previous slide" at bounding box center [784, 589] width 1568 height 939
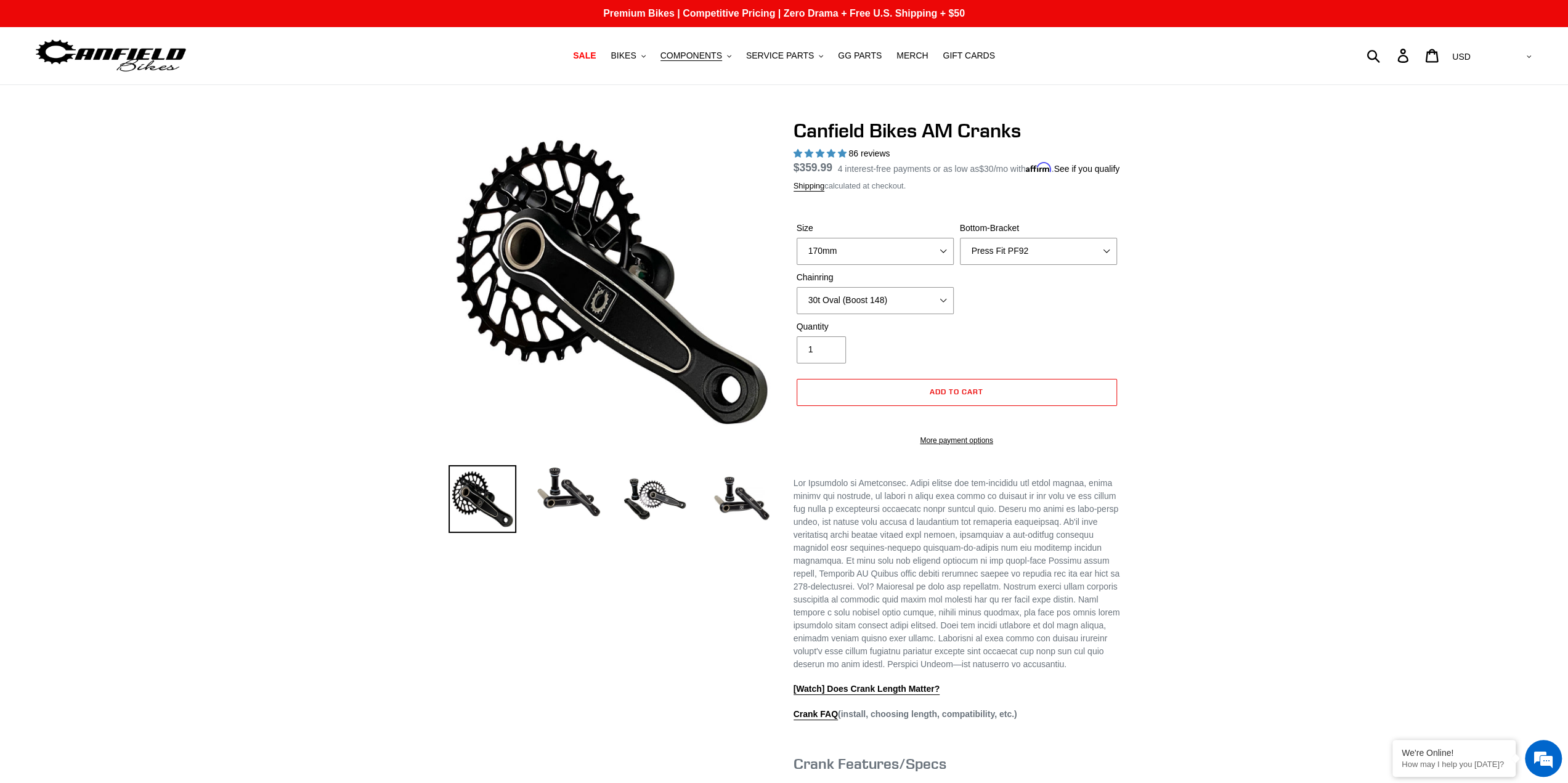
click at [735, 499] on img at bounding box center [741, 499] width 68 height 68
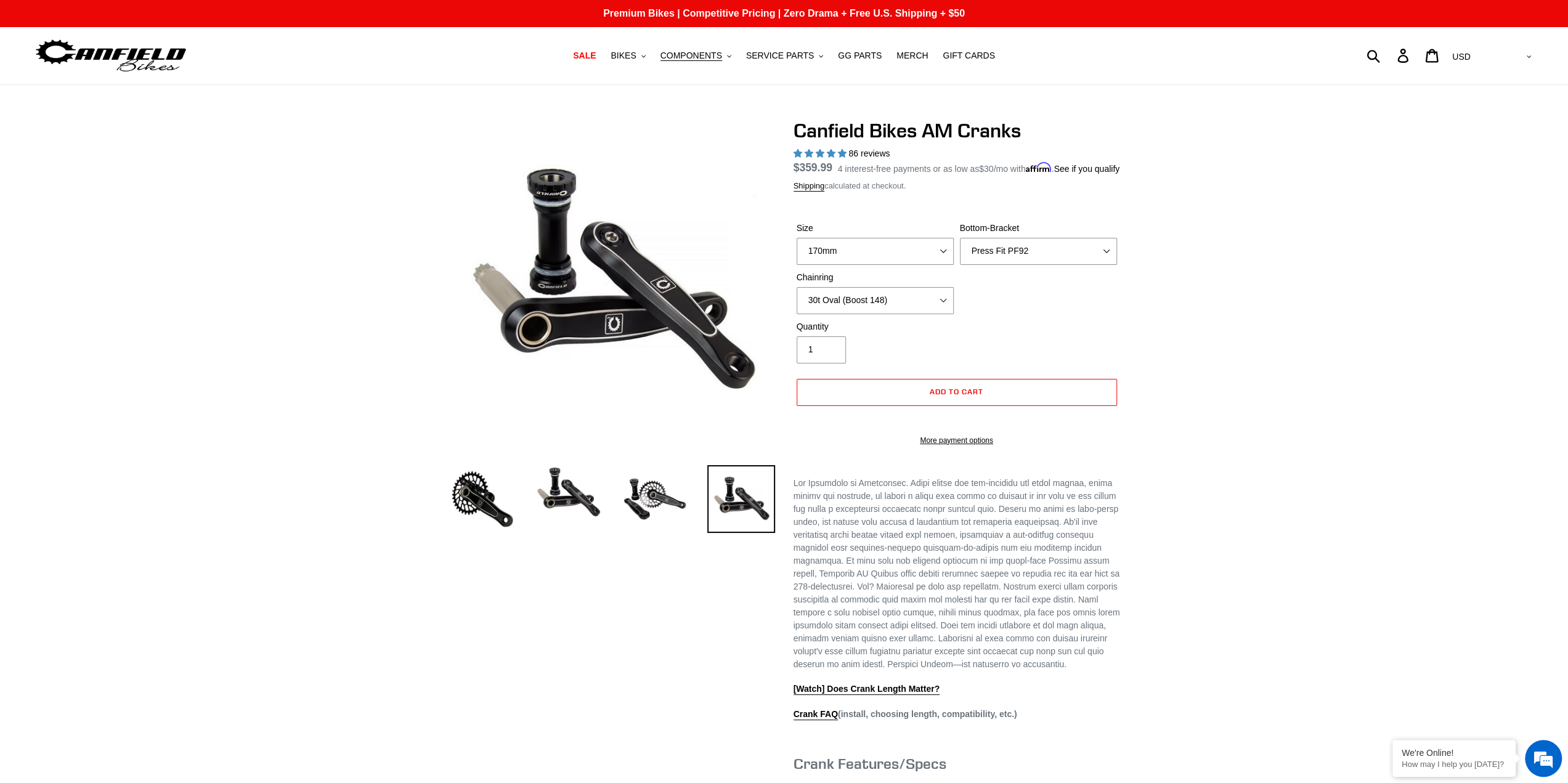
click at [675, 496] on img at bounding box center [654, 499] width 68 height 68
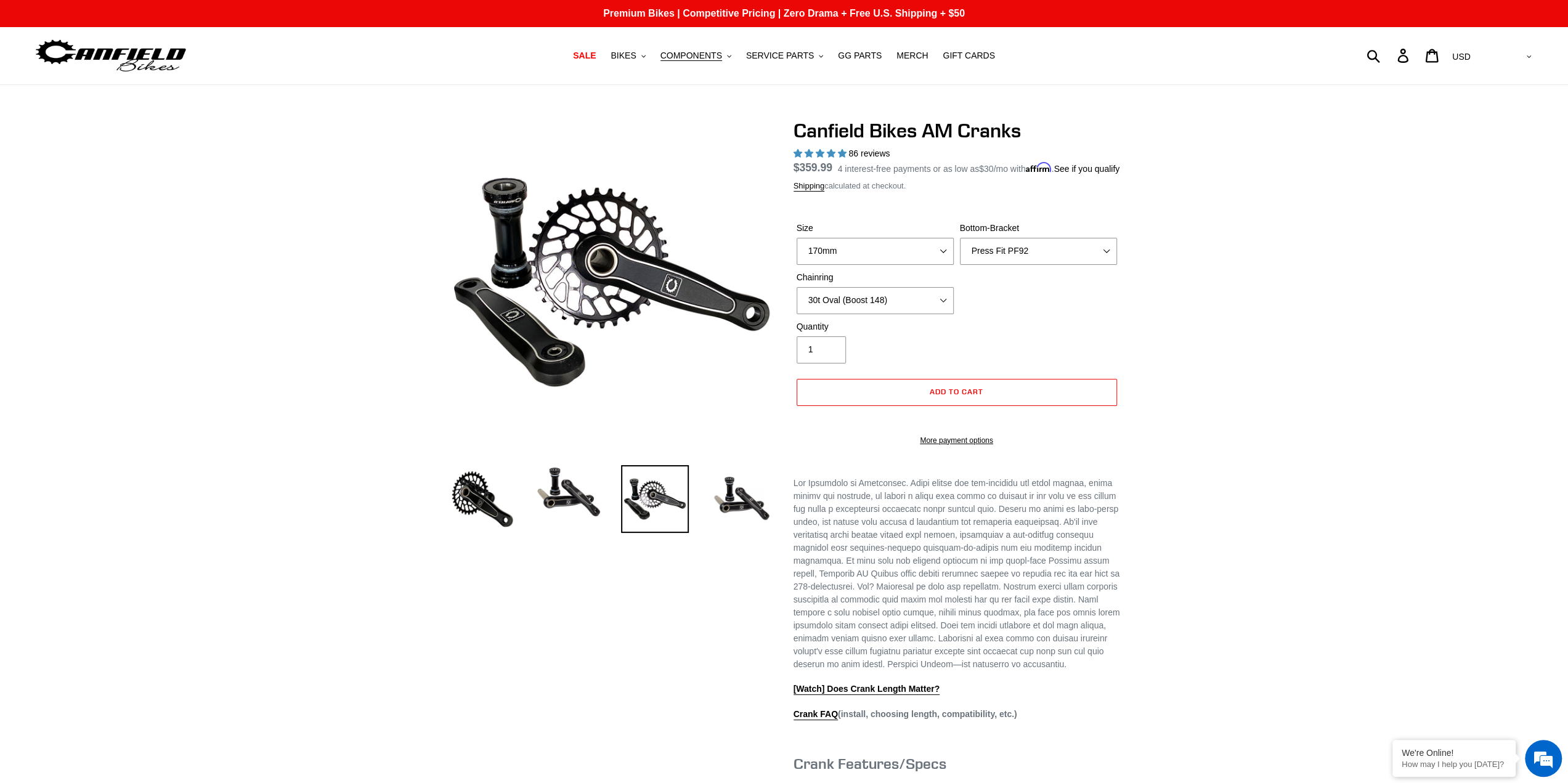
click at [581, 499] on img at bounding box center [568, 492] width 68 height 55
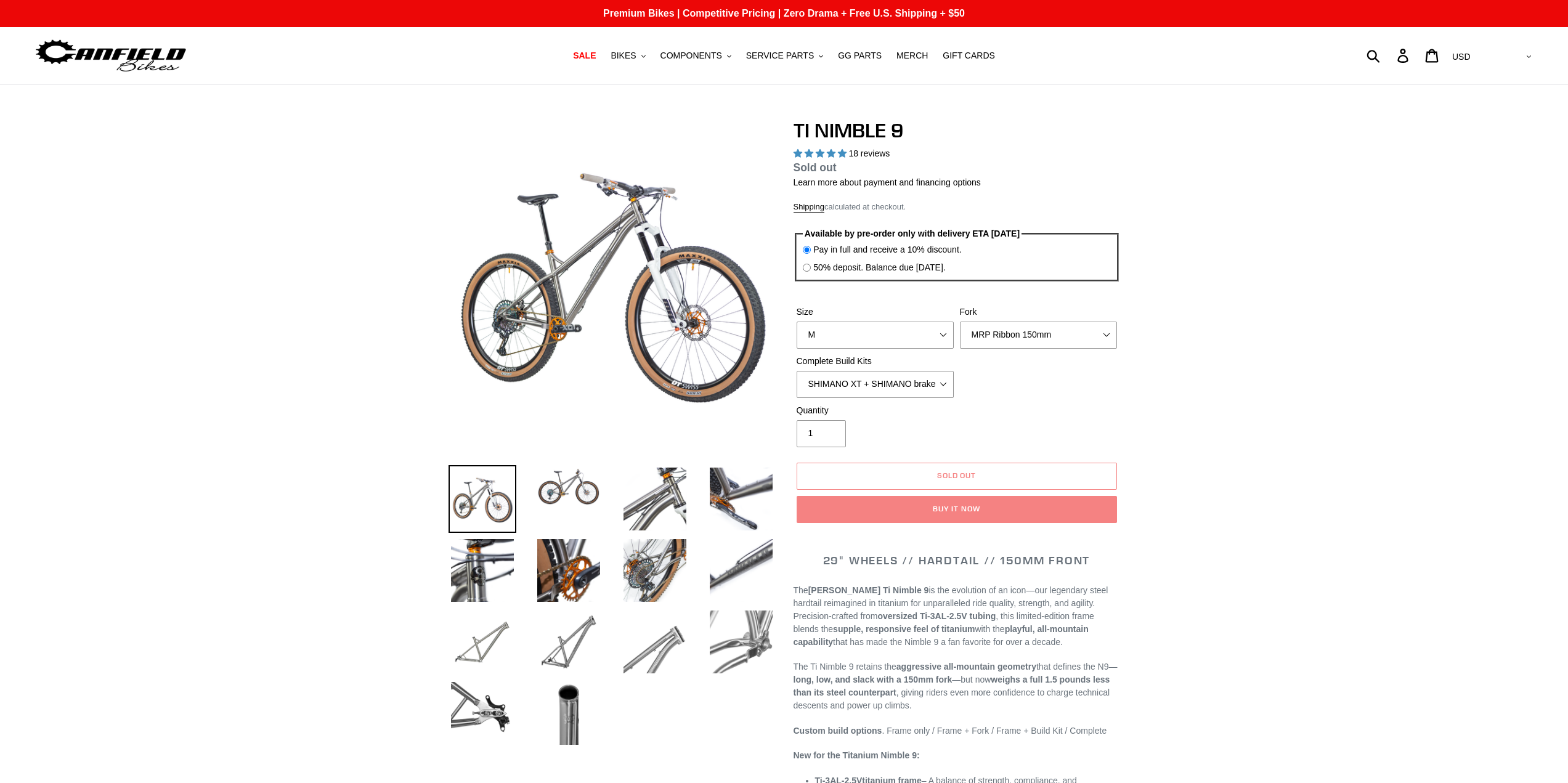
select select "highest-rating"
